Goal: Transaction & Acquisition: Purchase product/service

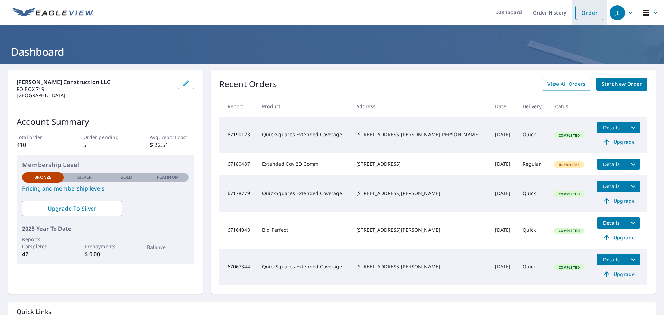
click at [583, 12] on link "Order" at bounding box center [589, 13] width 28 height 15
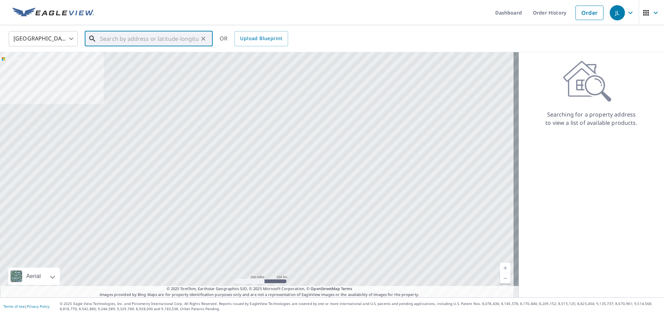
click at [154, 41] on input "text" at bounding box center [149, 38] width 99 height 19
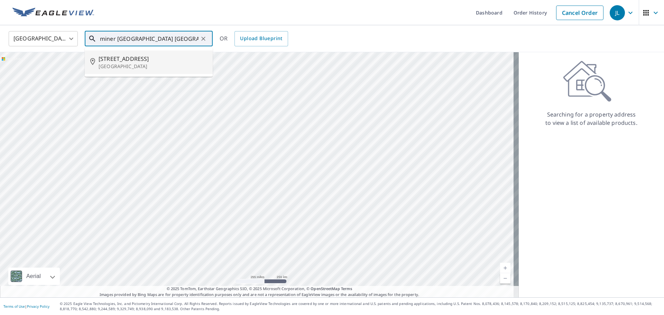
click at [150, 57] on span "[STREET_ADDRESS]" at bounding box center [153, 59] width 109 height 8
type input "[STREET_ADDRESS]"
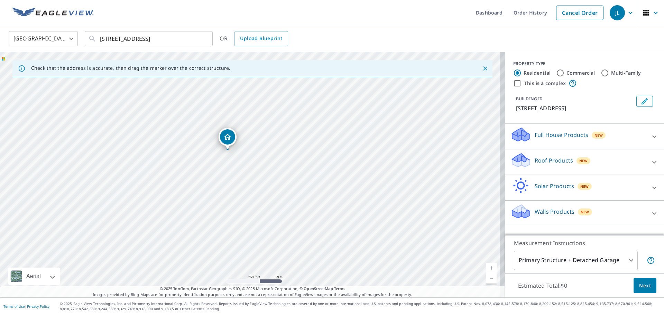
drag, startPoint x: 250, startPoint y: 161, endPoint x: 227, endPoint y: 137, distance: 33.5
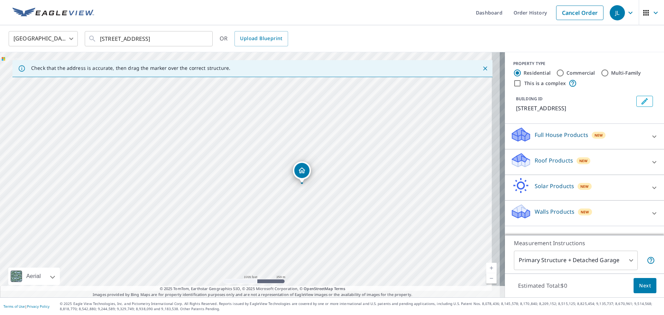
drag, startPoint x: 351, startPoint y: 228, endPoint x: 319, endPoint y: 188, distance: 51.0
click at [319, 188] on div "[STREET_ADDRESS]" at bounding box center [252, 174] width 505 height 245
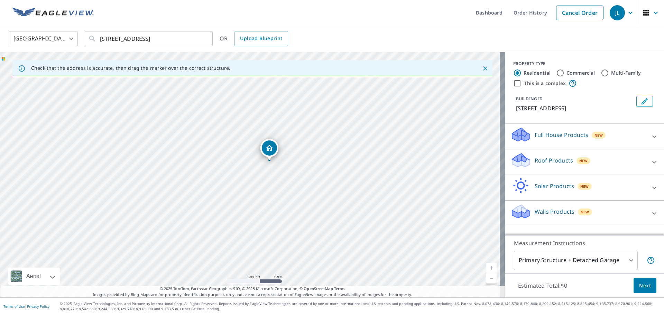
drag, startPoint x: 270, startPoint y: 159, endPoint x: 334, endPoint y: 213, distance: 83.7
click at [334, 213] on div "[STREET_ADDRESS]" at bounding box center [252, 174] width 505 height 245
drag, startPoint x: 314, startPoint y: 187, endPoint x: 342, endPoint y: 188, distance: 28.0
click at [342, 188] on div "[STREET_ADDRESS]" at bounding box center [252, 174] width 505 height 245
drag, startPoint x: 322, startPoint y: 199, endPoint x: 330, endPoint y: 207, distance: 11.2
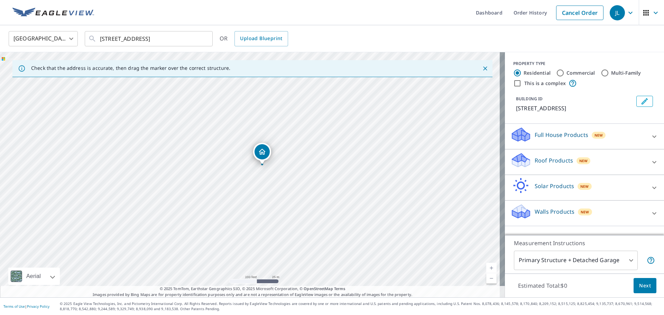
click at [330, 207] on div "[STREET_ADDRESS]" at bounding box center [252, 174] width 505 height 245
click at [618, 161] on div "Roof Products New" at bounding box center [578, 162] width 136 height 20
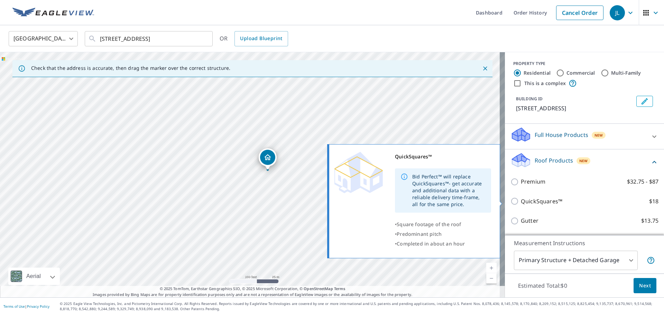
click at [510, 201] on input "QuickSquares™ $18" at bounding box center [515, 201] width 10 height 8
checkbox input "true"
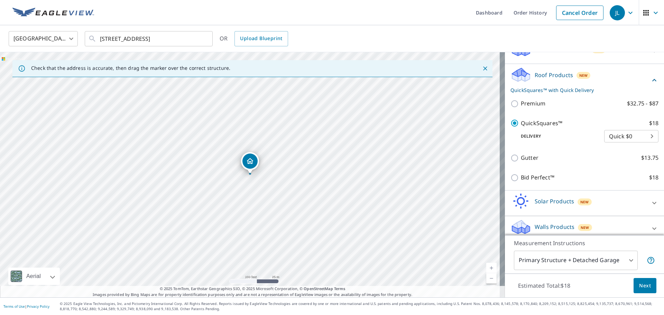
scroll to position [92, 0]
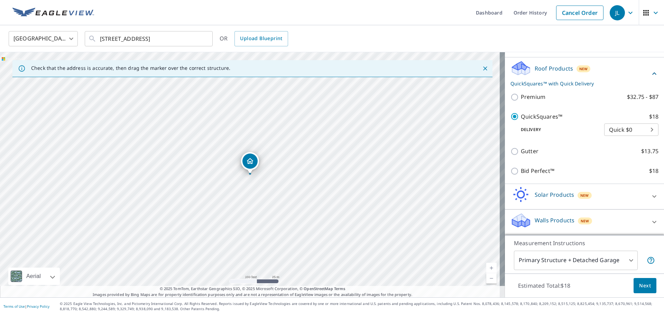
click at [630, 260] on body "JL JL Dashboard Order History Cancel Order JL [GEOGRAPHIC_DATA] US ​ [STREET_AD…" at bounding box center [332, 157] width 664 height 315
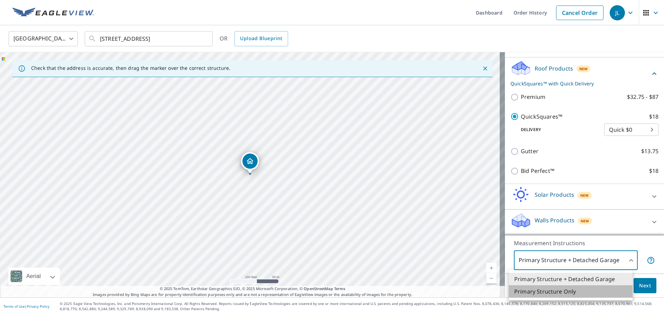
click at [588, 293] on li "Primary Structure Only" at bounding box center [571, 291] width 124 height 12
type input "2"
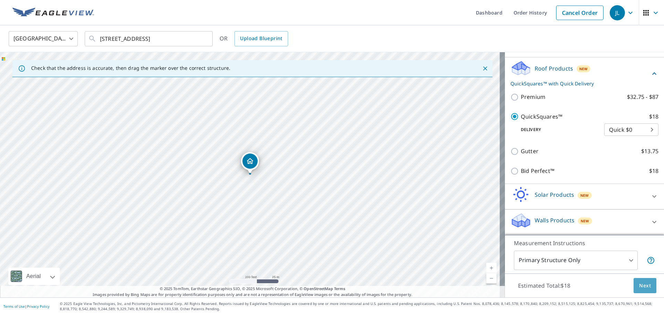
click at [642, 287] on span "Next" at bounding box center [645, 285] width 12 height 9
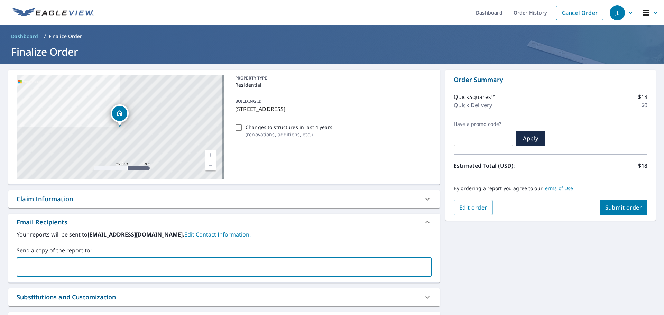
click at [87, 264] on input "text" at bounding box center [219, 266] width 398 height 13
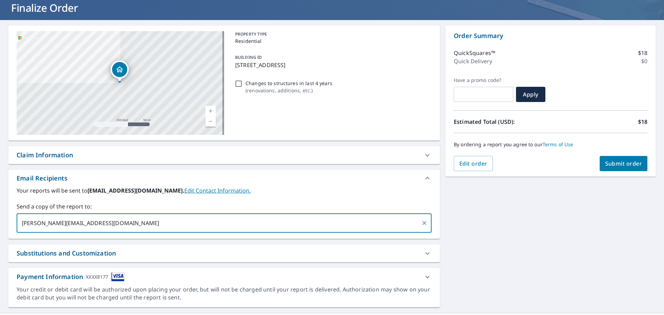
scroll to position [59, 0]
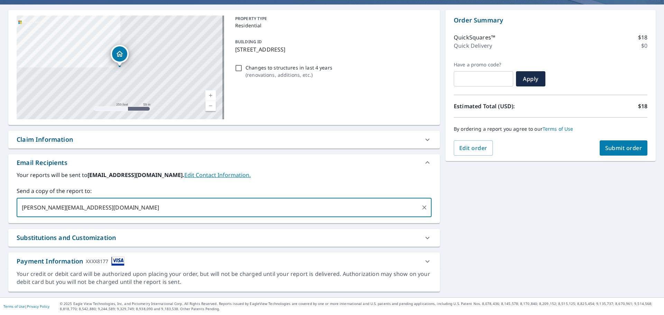
type input "[PERSON_NAME][EMAIL_ADDRESS][DOMAIN_NAME]"
click at [622, 147] on span "Submit order" at bounding box center [623, 148] width 37 height 8
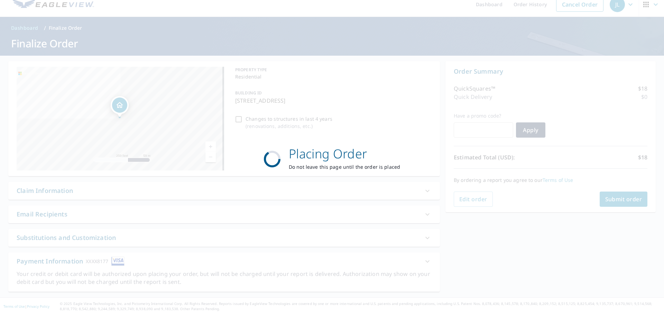
scroll to position [8, 0]
